Goal: Transaction & Acquisition: Purchase product/service

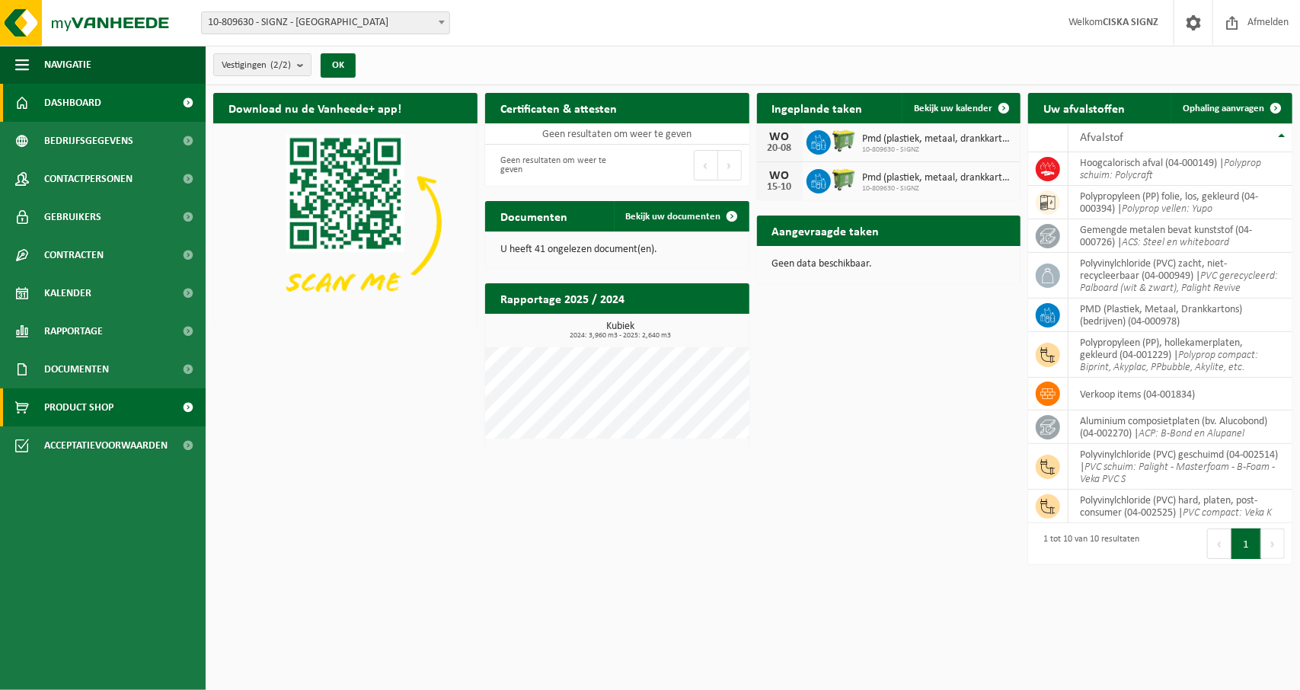
click at [190, 406] on span at bounding box center [188, 407] width 34 height 38
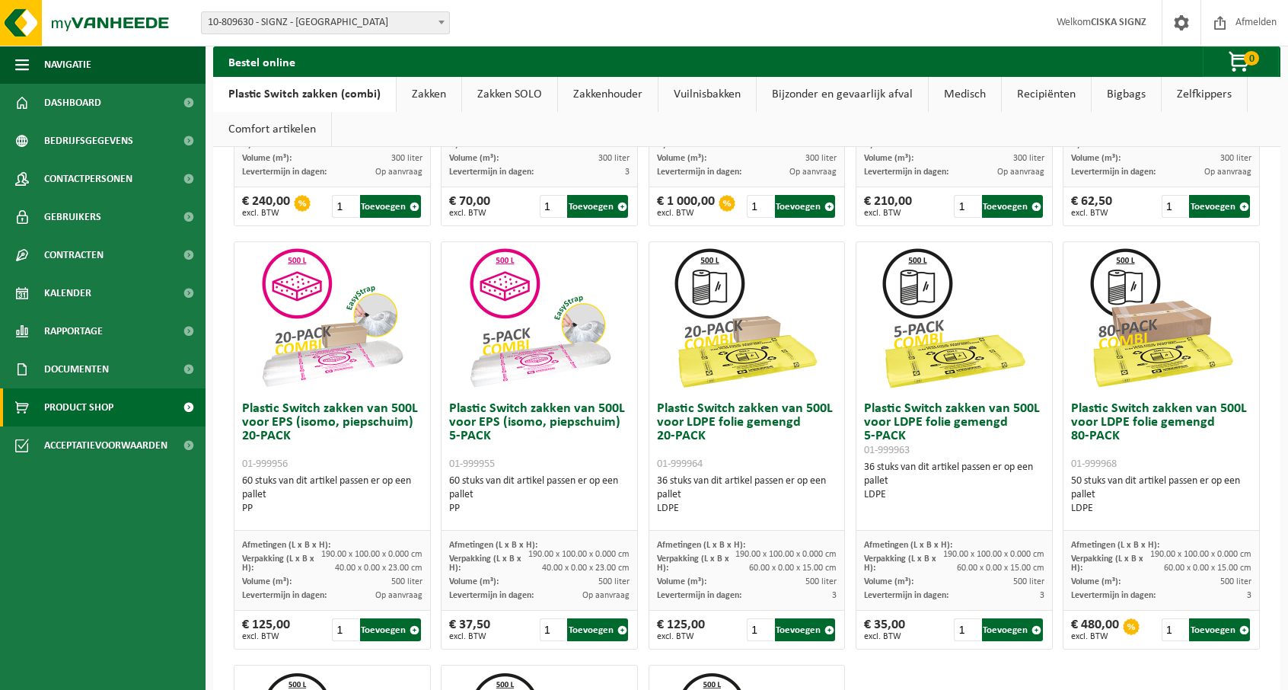
scroll to position [423, 0]
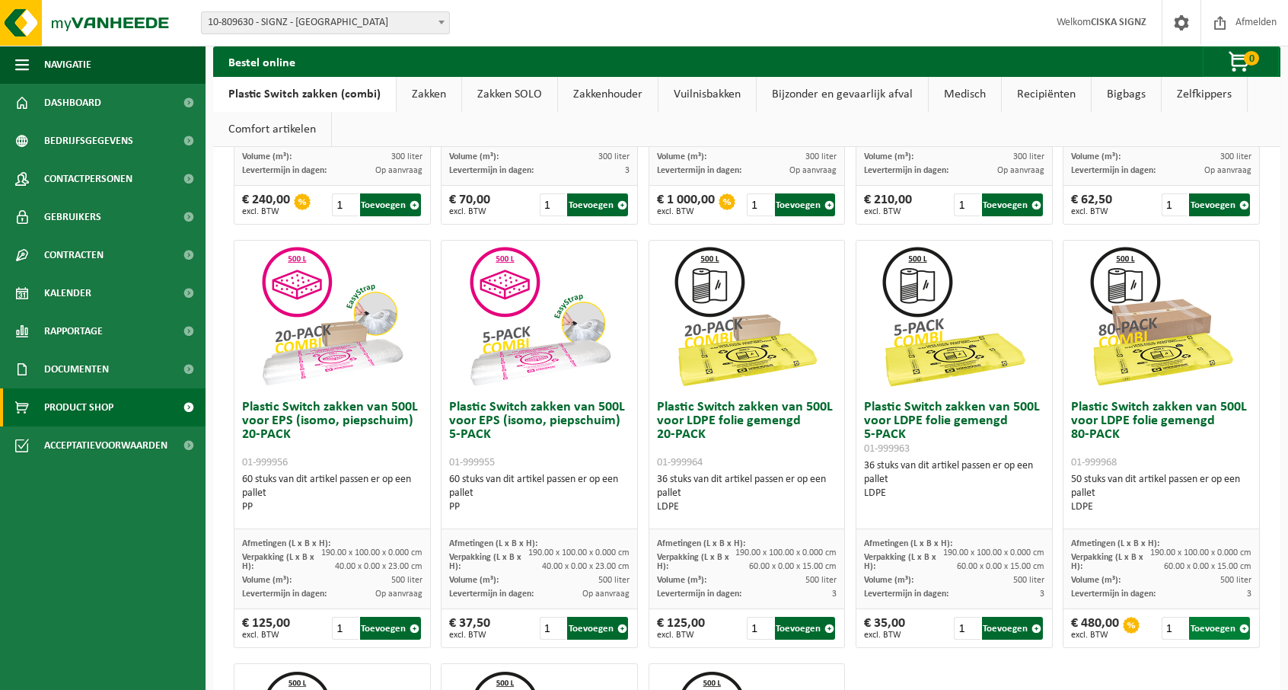
click at [1200, 633] on button "Toevoegen" at bounding box center [1219, 628] width 61 height 23
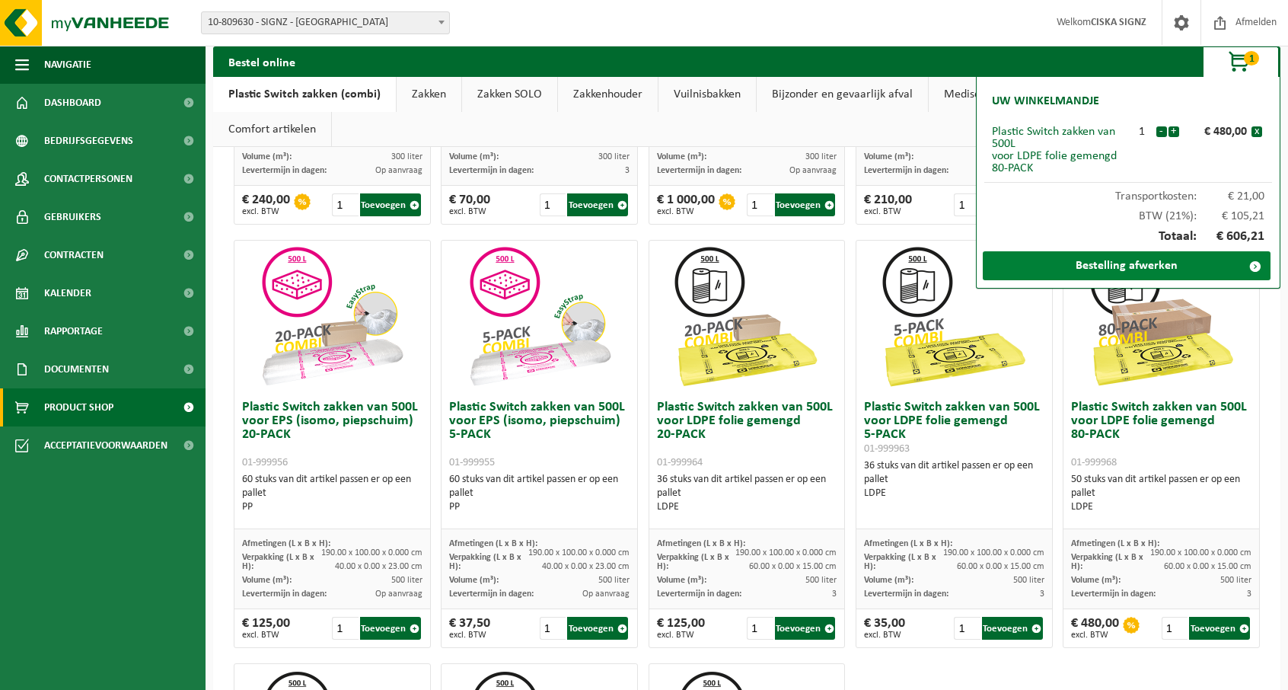
click at [1139, 267] on link "Bestelling afwerken" at bounding box center [1127, 265] width 288 height 29
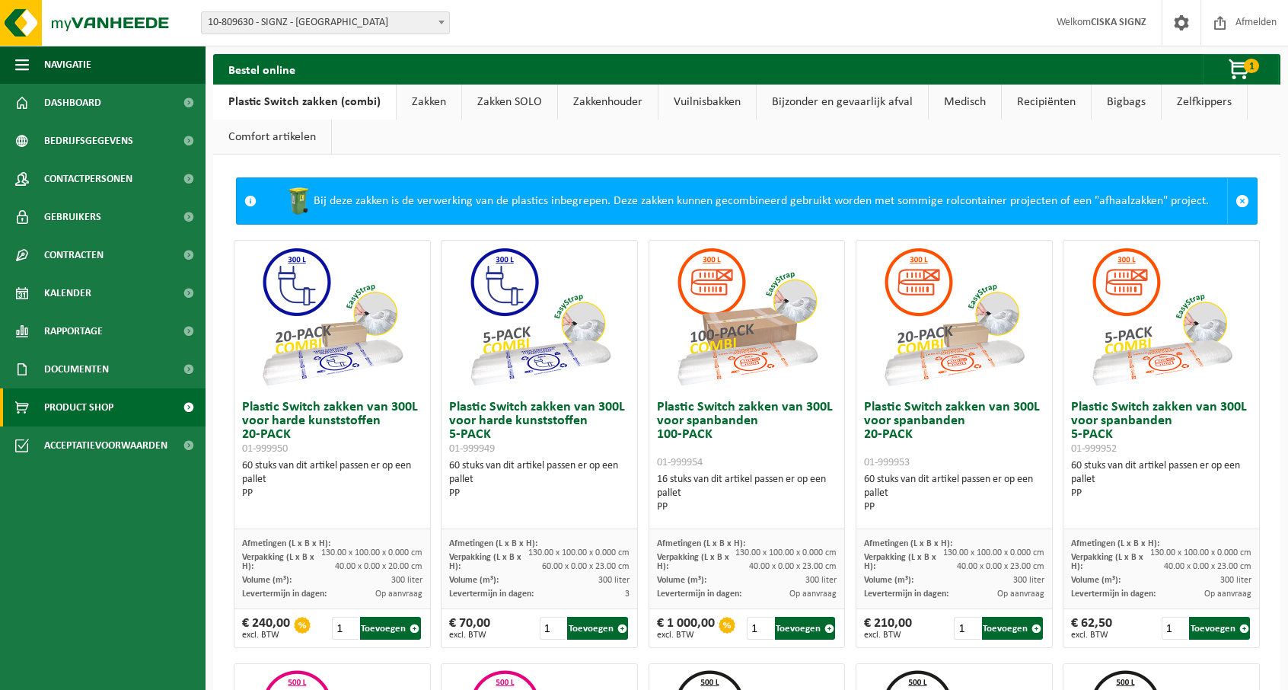
click at [425, 101] on link "Zakken" at bounding box center [429, 102] width 65 height 35
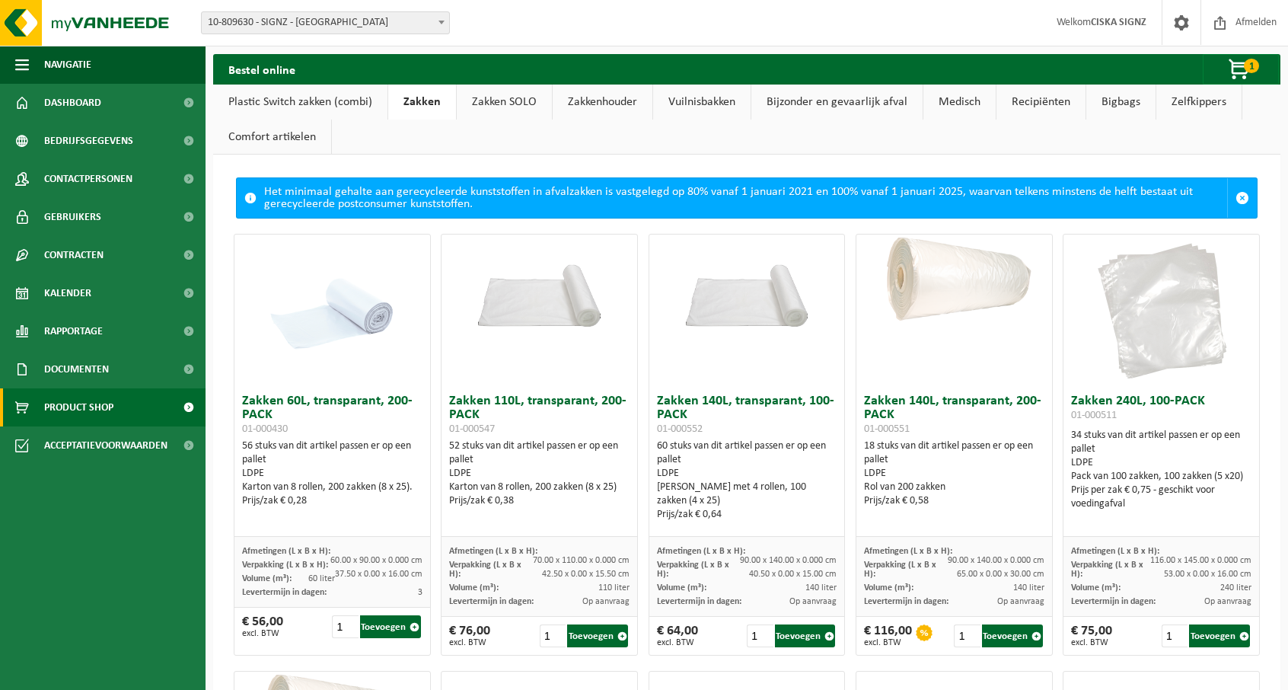
click at [306, 101] on link "Plastic Switch zakken (combi)" at bounding box center [300, 102] width 174 height 35
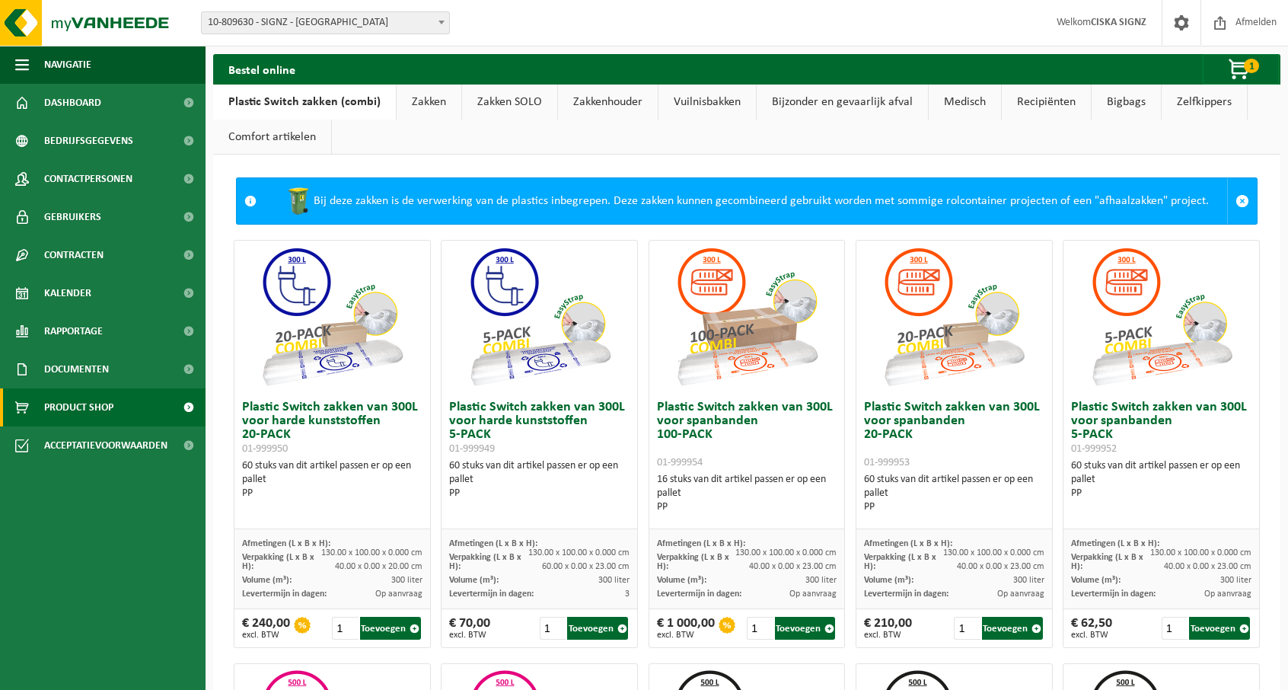
click at [308, 100] on link "Plastic Switch zakken (combi)" at bounding box center [304, 102] width 183 height 35
click at [327, 100] on link "Plastic Switch zakken (combi)" at bounding box center [304, 102] width 183 height 35
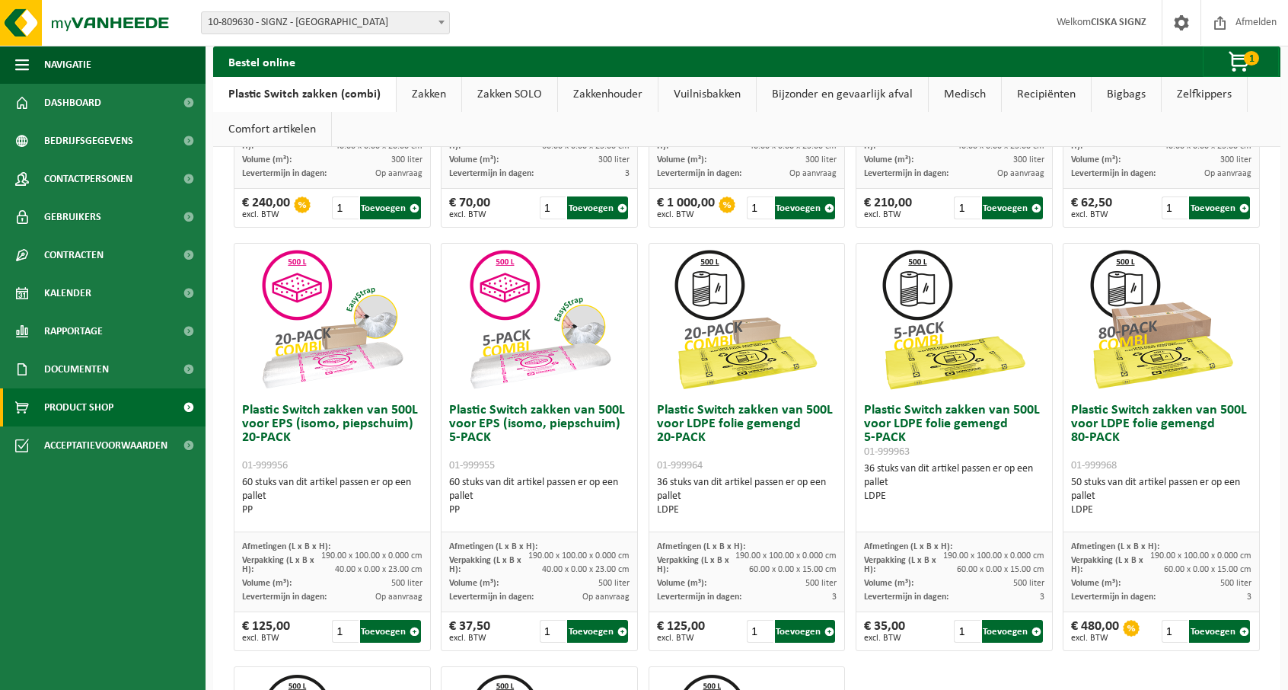
scroll to position [430, 0]
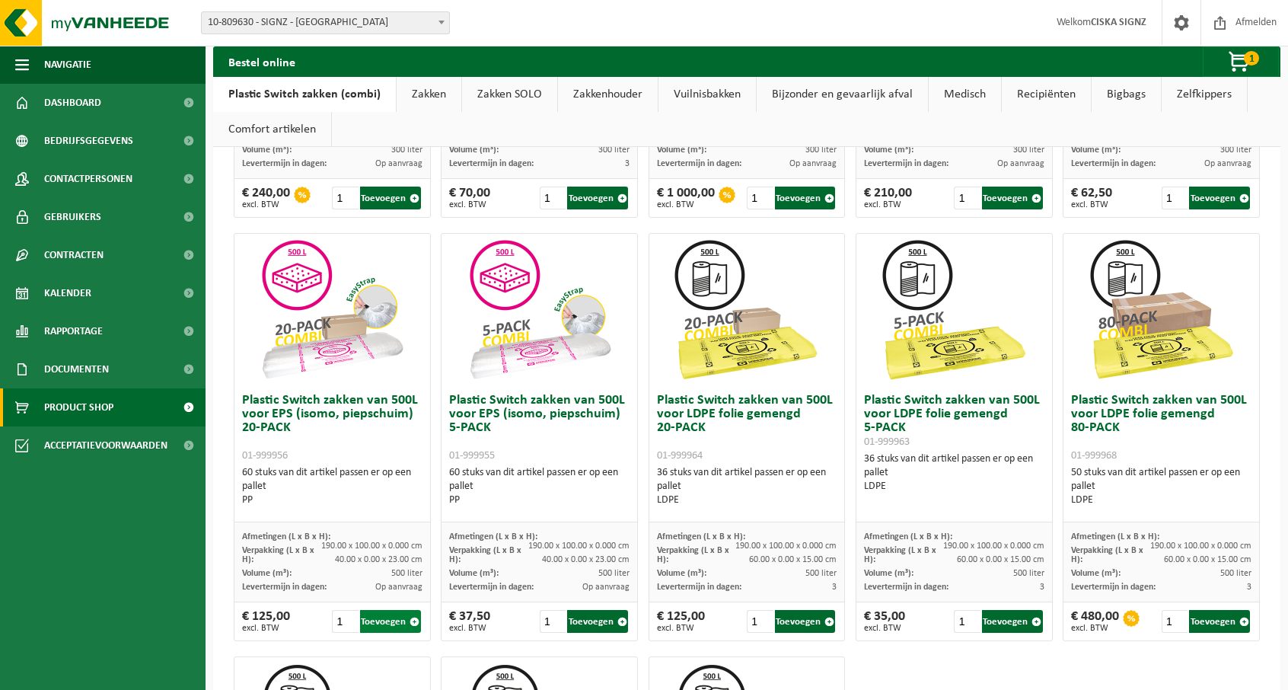
click at [393, 622] on button "Toevoegen" at bounding box center [390, 621] width 61 height 23
click at [388, 621] on button "Toevoegen" at bounding box center [390, 621] width 61 height 23
click at [1242, 62] on span "button" at bounding box center [1240, 62] width 76 height 30
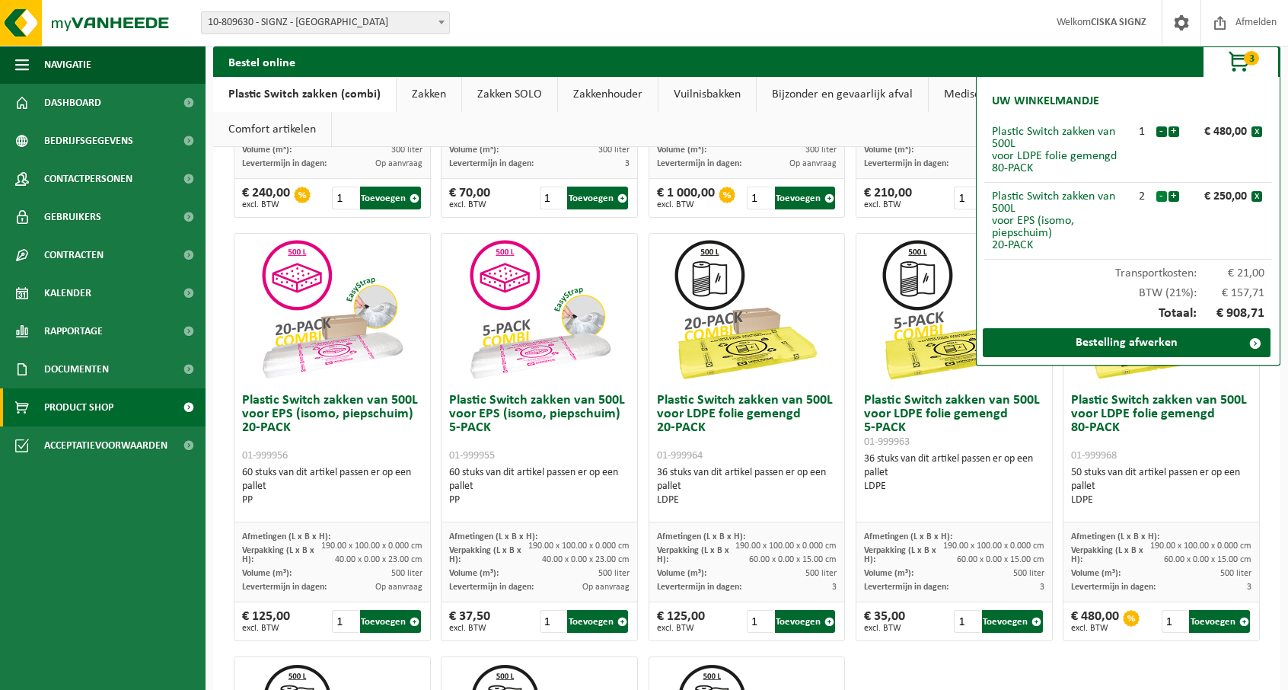
click at [1159, 194] on button "-" at bounding box center [1161, 196] width 11 height 11
click at [825, 278] on div at bounding box center [747, 310] width 196 height 152
click at [1096, 19] on strong "CISKA SIGNZ" at bounding box center [1119, 22] width 56 height 11
click at [1122, 24] on strong "CISKA SIGNZ" at bounding box center [1119, 22] width 56 height 11
click at [1255, 445] on div "Bij deze zakken is de verwerking van de plastics inbegrepen. Deze zakken kunnen…" at bounding box center [746, 405] width 1067 height 1363
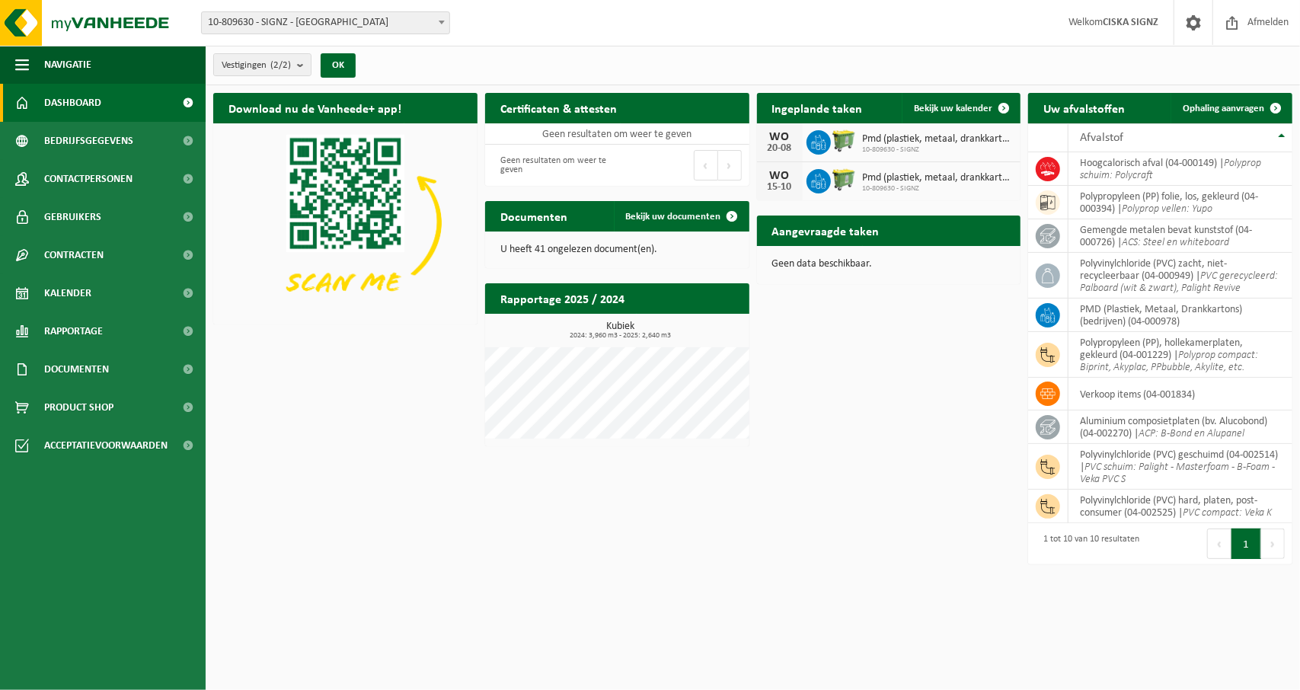
click at [1102, 28] on strong "CISKA SIGNZ" at bounding box center [1130, 22] width 56 height 11
click at [1100, 27] on span "Welkom CISKA SIGNZ" at bounding box center [1113, 22] width 120 height 45
click at [90, 372] on span "Documenten" at bounding box center [76, 369] width 65 height 38
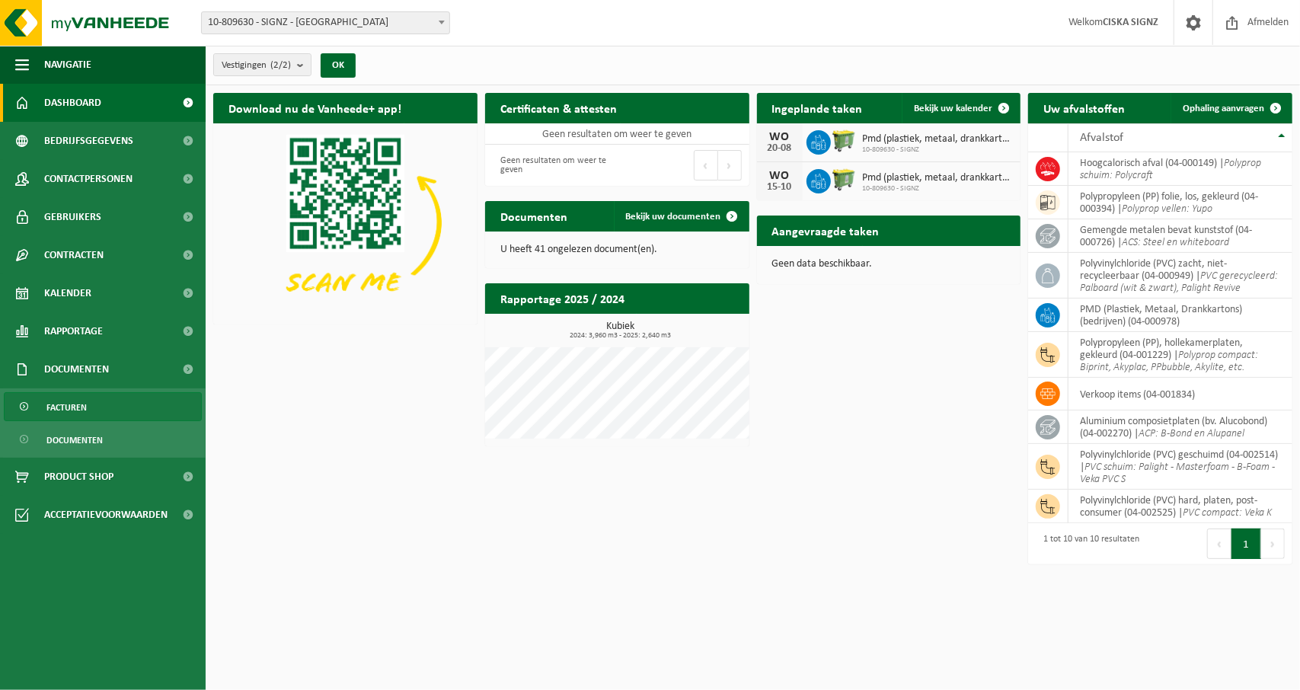
click at [53, 407] on span "Facturen" at bounding box center [66, 407] width 40 height 29
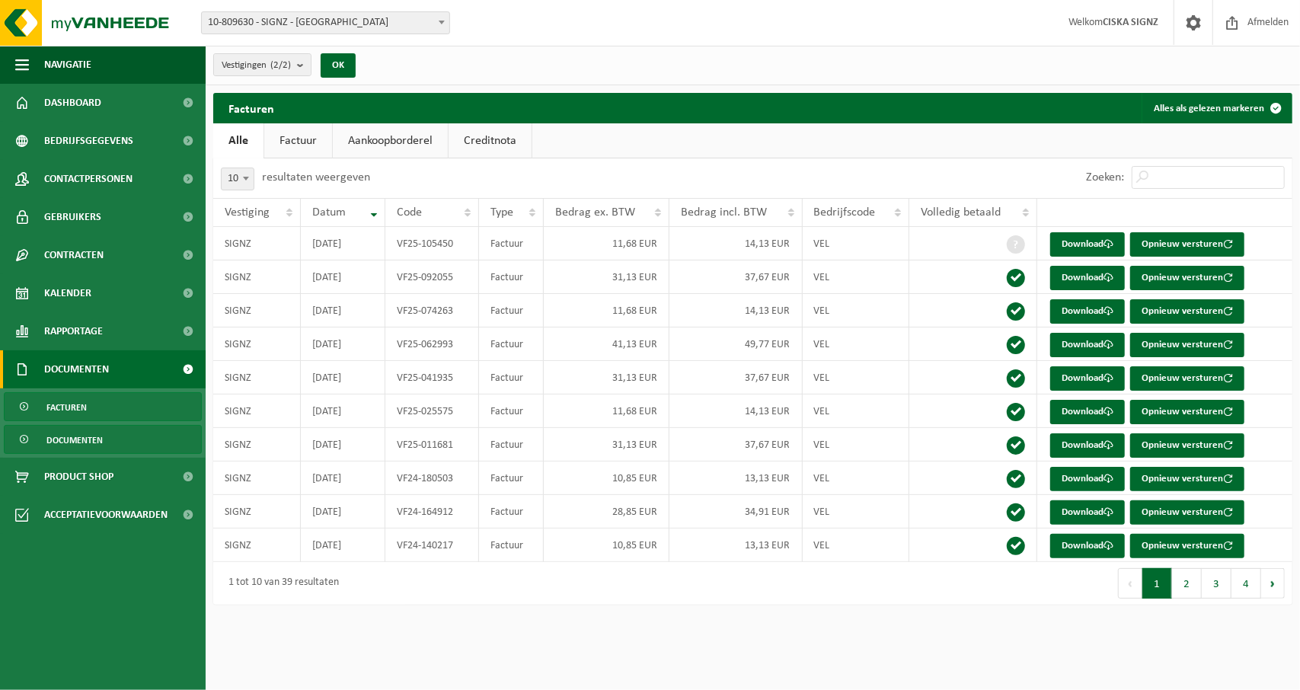
click at [52, 438] on span "Documenten" at bounding box center [74, 440] width 56 height 29
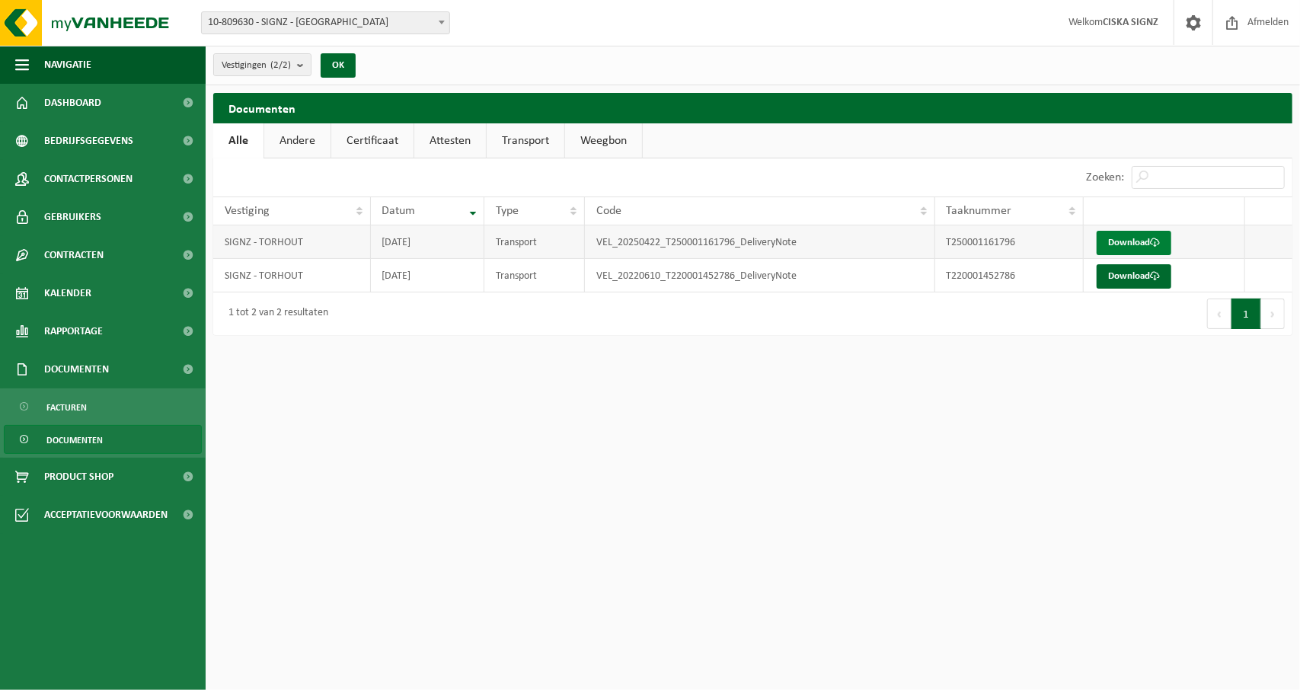
click at [1127, 234] on link "Download" at bounding box center [1133, 243] width 75 height 24
click at [1122, 25] on strong "CISKA SIGNZ" at bounding box center [1130, 22] width 56 height 11
click at [96, 150] on span "Bedrijfsgegevens" at bounding box center [88, 141] width 89 height 38
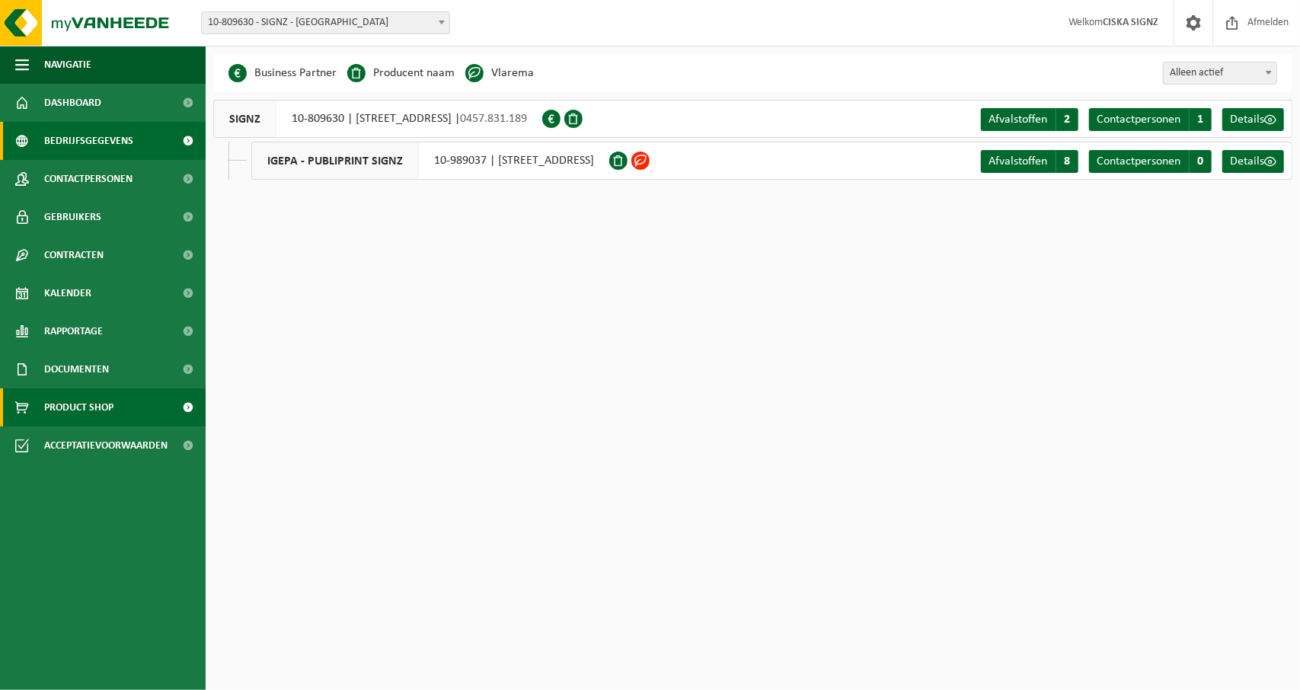
click at [97, 409] on span "Product Shop" at bounding box center [78, 407] width 69 height 38
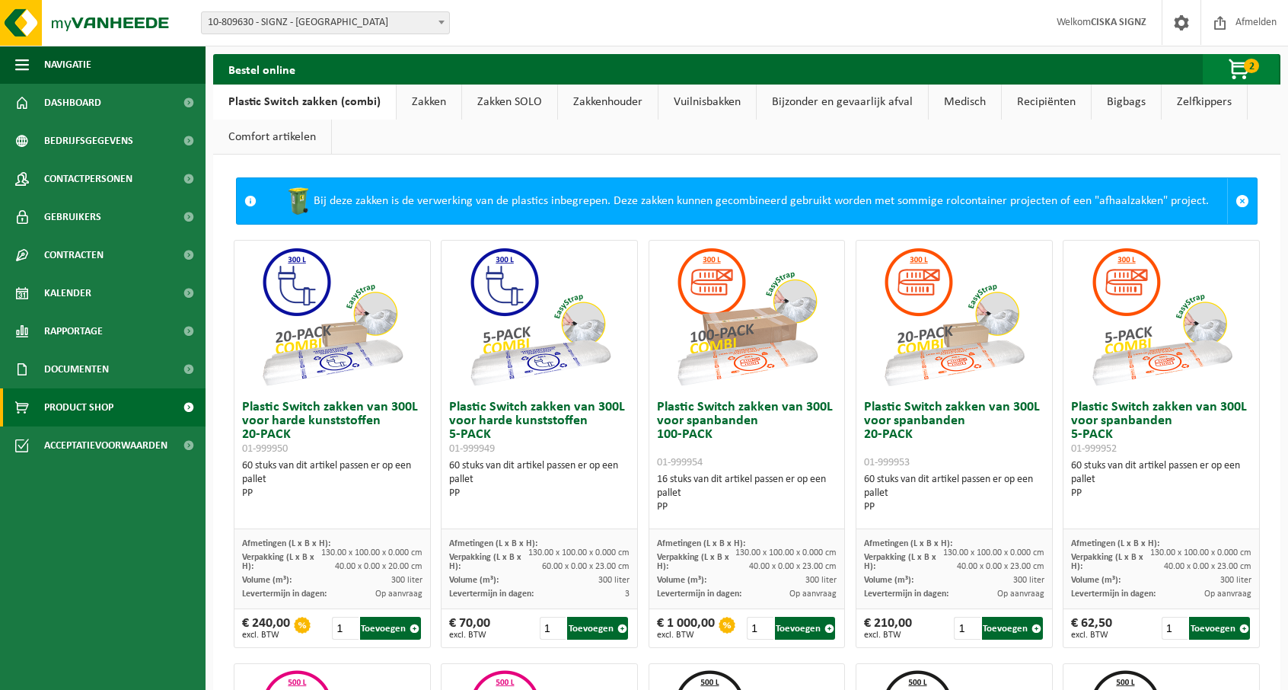
click at [1243, 68] on span "button" at bounding box center [1240, 70] width 76 height 30
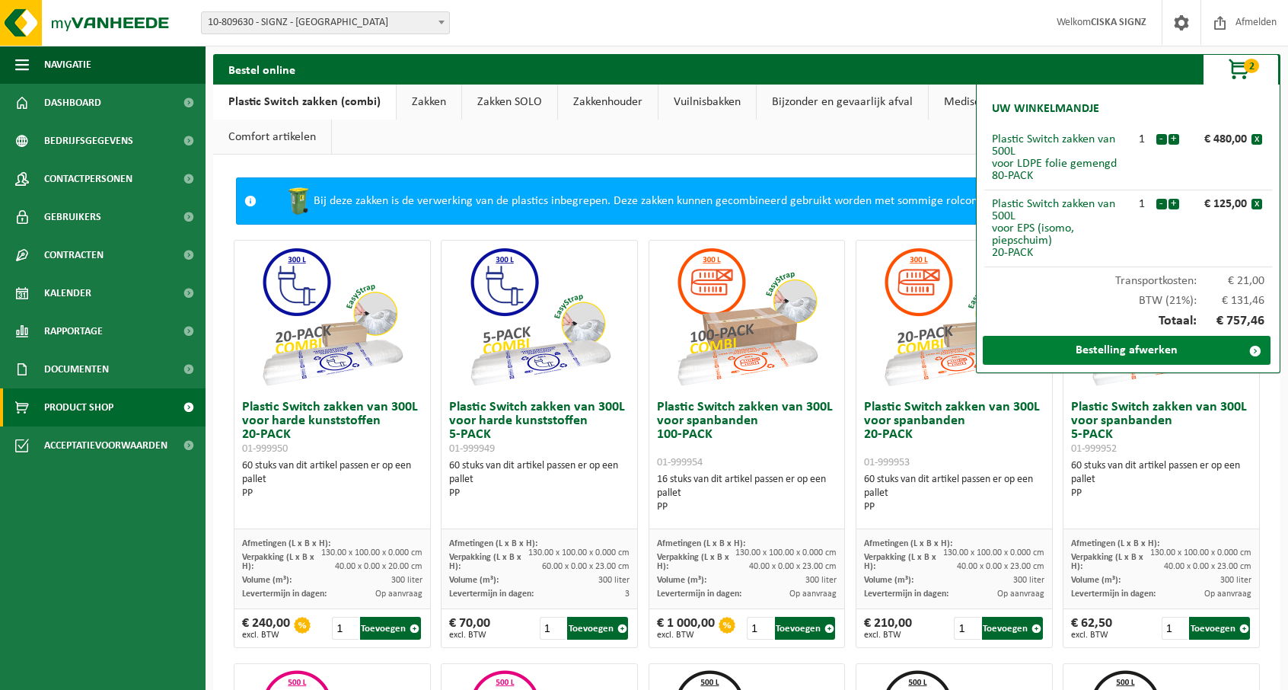
click at [1215, 346] on link "Bestelling afwerken" at bounding box center [1127, 350] width 288 height 29
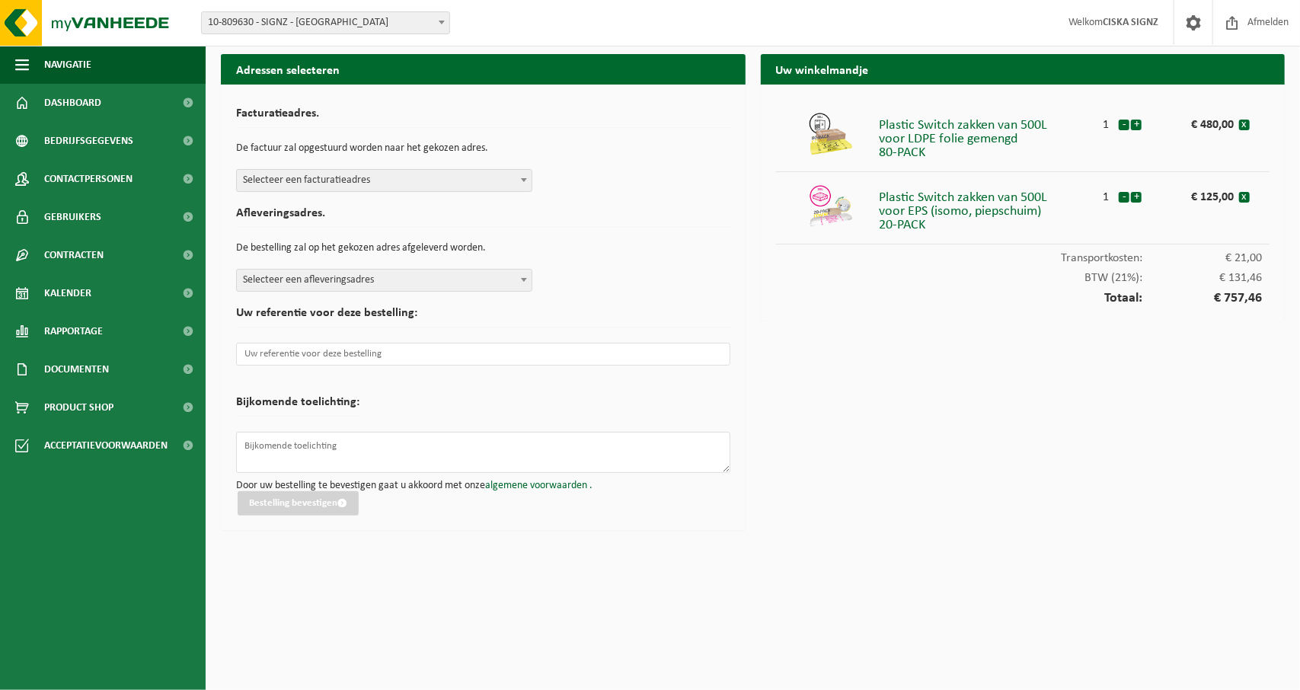
click at [525, 183] on span at bounding box center [523, 180] width 15 height 20
click at [522, 279] on b at bounding box center [524, 280] width 6 height 4
click at [413, 455] on textarea at bounding box center [483, 452] width 494 height 41
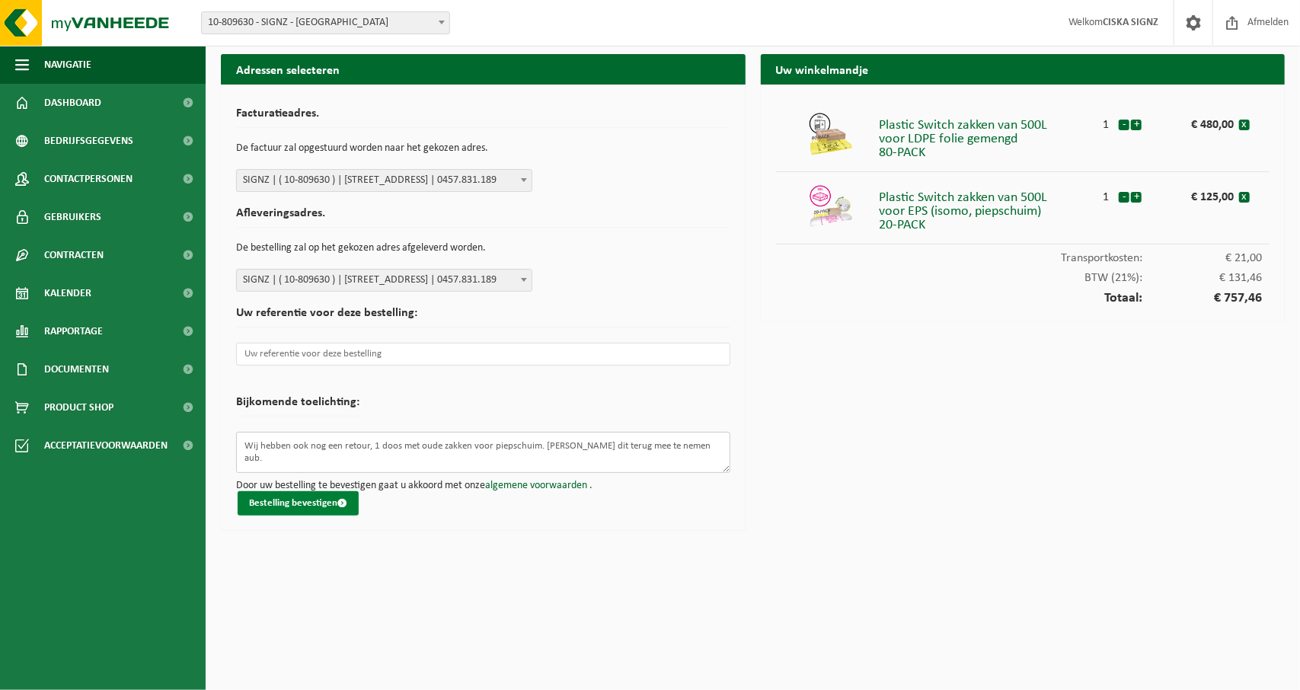
type textarea "Wij hebben ook nog een retour, 1 doos met oude zakken voor piepschuim. Gelieve …"
click at [340, 503] on span "submit" at bounding box center [342, 503] width 10 height 10
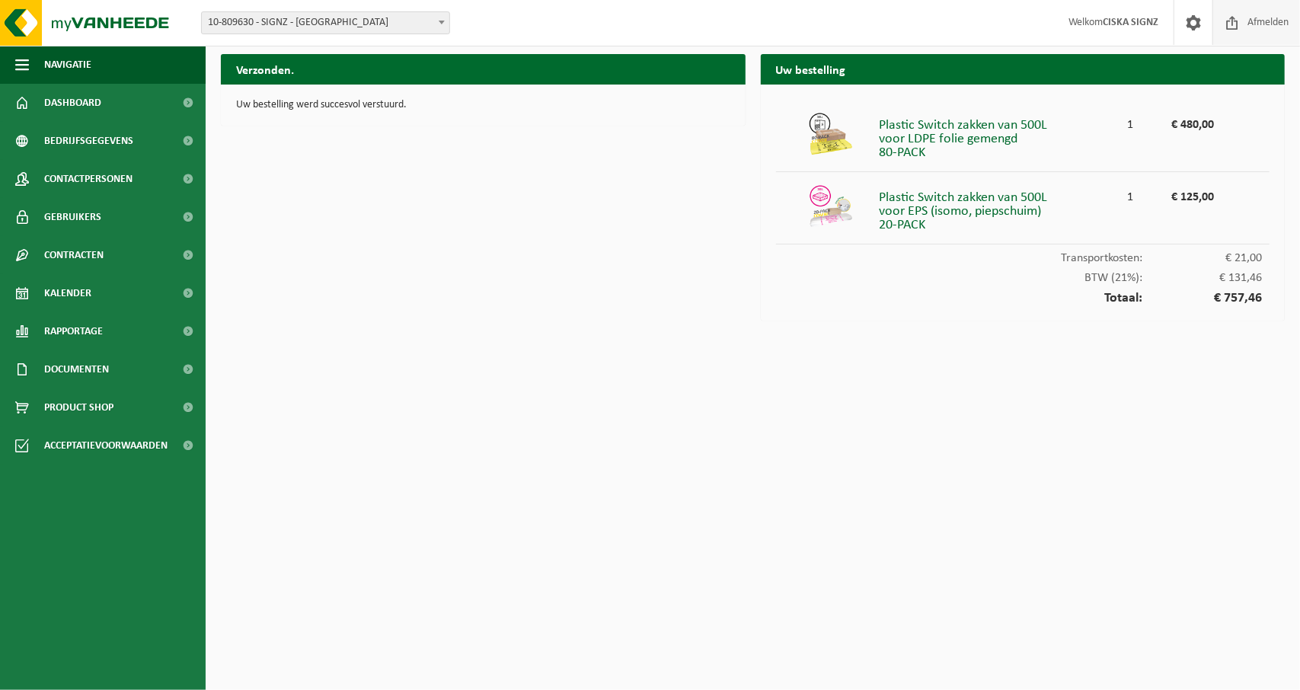
click at [1236, 16] on span at bounding box center [1231, 22] width 23 height 45
